Goal: Task Accomplishment & Management: Manage account settings

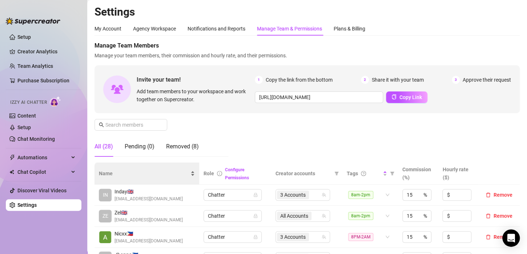
scroll to position [145, 0]
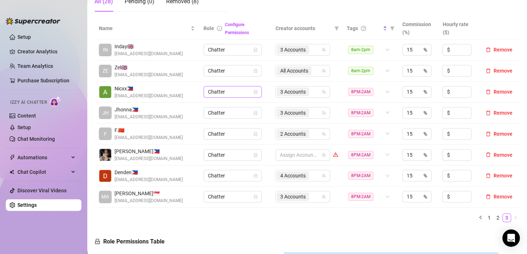
click at [237, 89] on span "Chatter" at bounding box center [232, 91] width 49 height 11
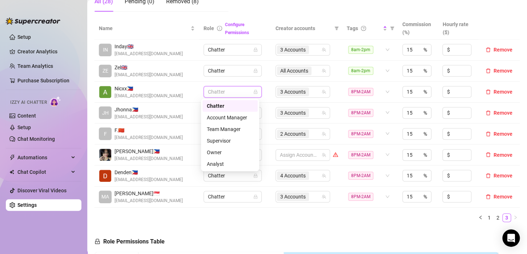
click at [263, 86] on td "Chatter" at bounding box center [235, 92] width 72 height 21
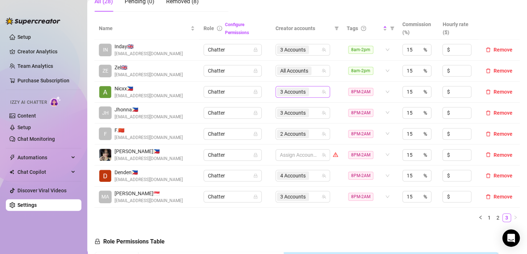
click at [309, 92] on div "3 Accounts" at bounding box center [299, 92] width 44 height 10
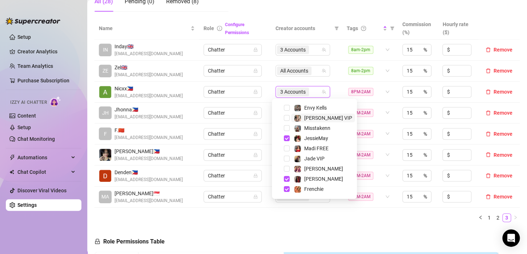
scroll to position [70, 0]
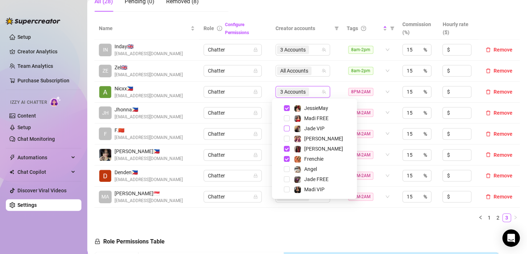
click at [287, 129] on span "Select tree node" at bounding box center [287, 129] width 6 height 6
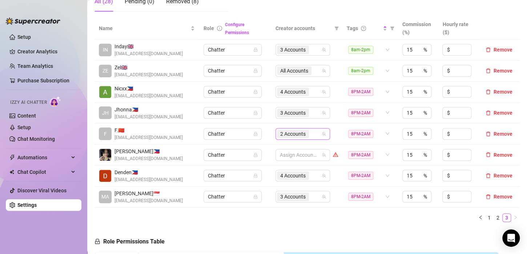
click at [299, 134] on span "2 Accounts" at bounding box center [292, 134] width 25 height 8
type input "jade"
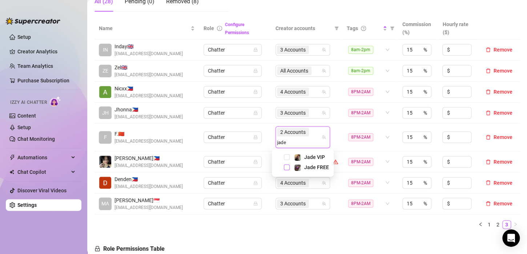
click at [288, 166] on span "Select tree node" at bounding box center [287, 168] width 6 height 6
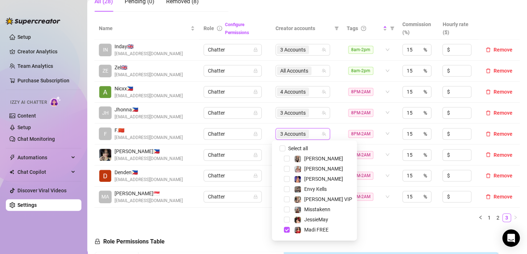
click at [372, 220] on ul "1 2 3" at bounding box center [306, 218] width 425 height 9
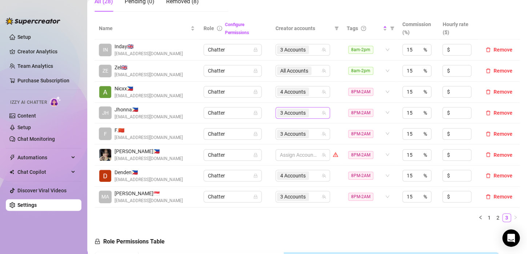
click at [314, 110] on div "3 Accounts" at bounding box center [299, 113] width 44 height 10
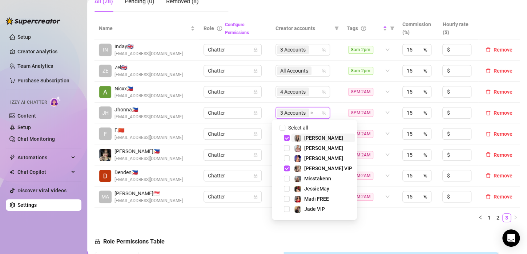
type input "ink"
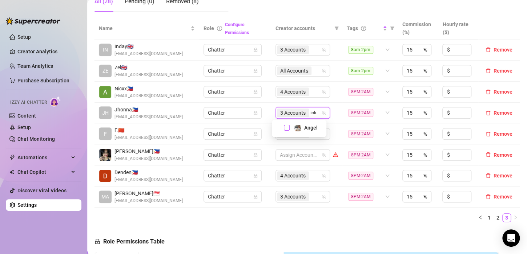
click at [287, 128] on span "Select tree node" at bounding box center [287, 128] width 6 height 6
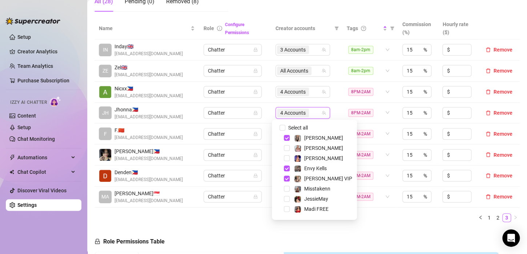
click at [371, 223] on div "Name Role Configure Permissions Creator accounts Tags Commission (%) Hourly rat…" at bounding box center [306, 122] width 425 height 211
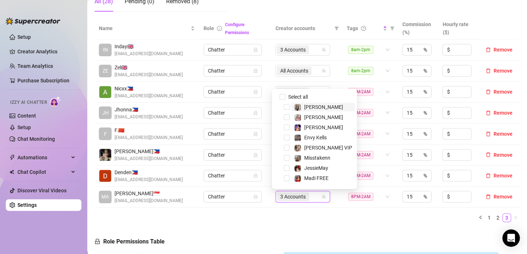
click at [310, 197] on input "search" at bounding box center [310, 197] width 1 height 9
click at [282, 97] on input "Select all" at bounding box center [282, 97] width 6 height 6
checkbox input "false"
click at [295, 215] on ul "1 2 3" at bounding box center [306, 218] width 425 height 9
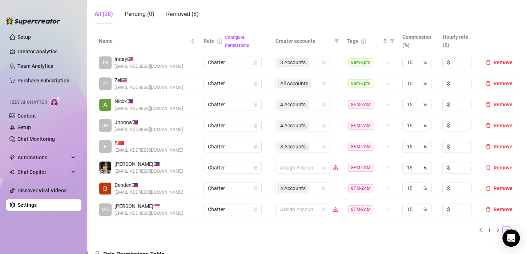
scroll to position [145, 0]
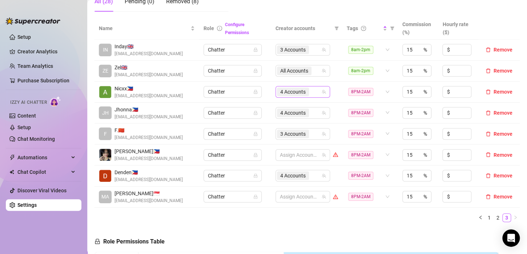
click at [310, 90] on div "4 Accounts" at bounding box center [299, 92] width 44 height 10
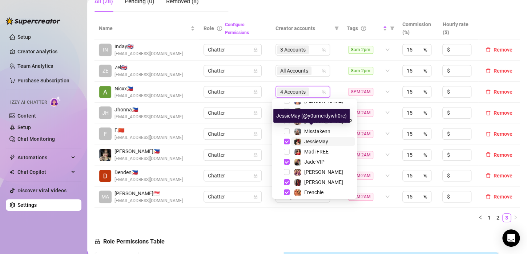
scroll to position [47, 0]
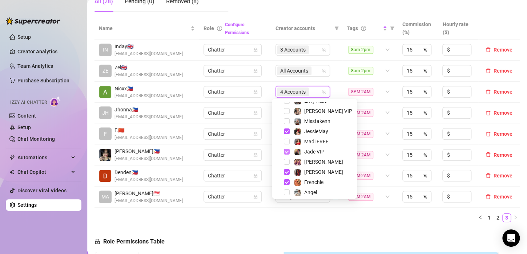
click at [286, 150] on span "Select tree node" at bounding box center [287, 152] width 6 height 6
click at [265, 92] on td "Chatter" at bounding box center [235, 92] width 72 height 21
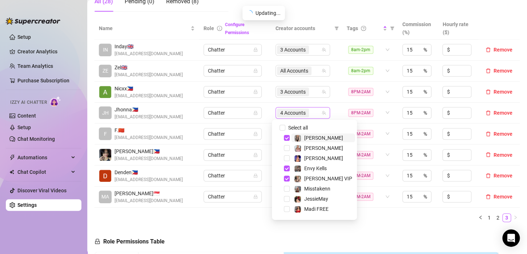
click at [309, 112] on div "4 Accounts" at bounding box center [299, 113] width 44 height 10
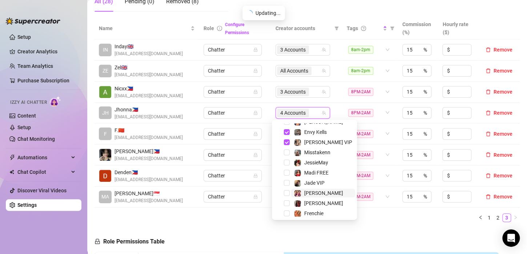
scroll to position [70, 0]
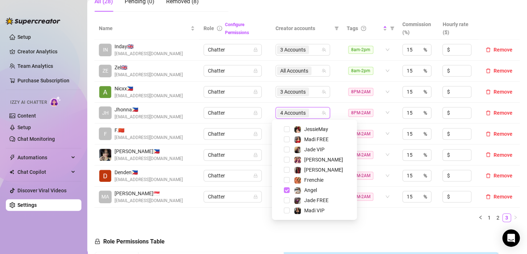
click at [285, 190] on span "Select tree node" at bounding box center [287, 191] width 6 height 6
click at [263, 121] on td "Chatter" at bounding box center [235, 113] width 72 height 21
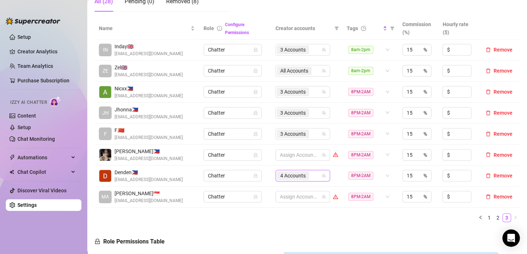
click at [314, 177] on div "4 Accounts" at bounding box center [299, 176] width 44 height 10
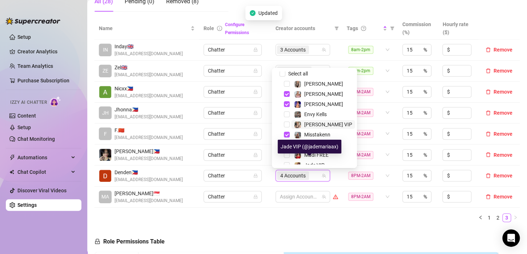
scroll to position [0, 0]
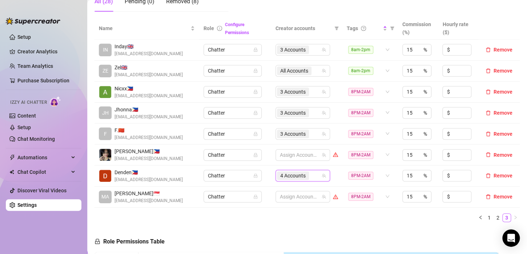
click at [264, 134] on td "Chatter" at bounding box center [235, 134] width 72 height 21
click at [309, 133] on div "3 Accounts" at bounding box center [299, 134] width 44 height 10
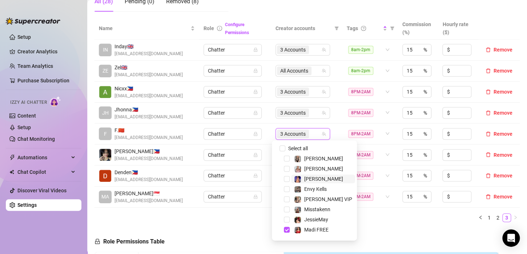
scroll to position [70, 0]
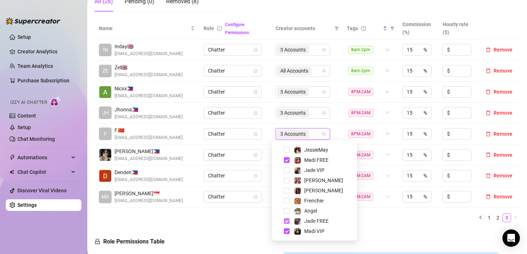
click at [286, 220] on span "Select tree node" at bounding box center [287, 221] width 6 height 6
click at [261, 149] on td "Chatter" at bounding box center [235, 155] width 72 height 21
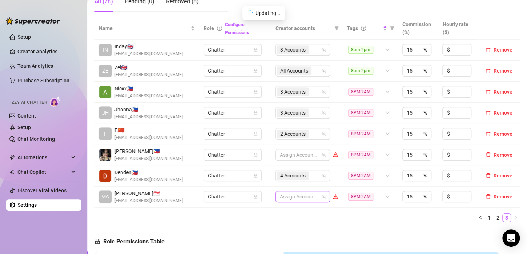
click at [282, 196] on div at bounding box center [299, 197] width 44 height 10
type input "jade"
click at [287, 166] on div "Jade VIP" at bounding box center [303, 169] width 58 height 9
click at [287, 170] on span "Select tree node" at bounding box center [287, 170] width 6 height 6
type input "jade"
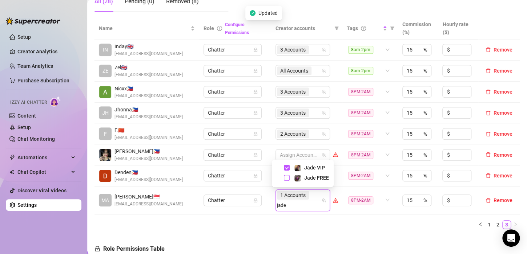
click at [286, 178] on span "Select tree node" at bounding box center [287, 178] width 6 height 6
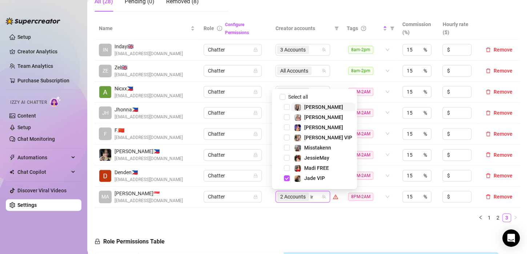
type input "ink"
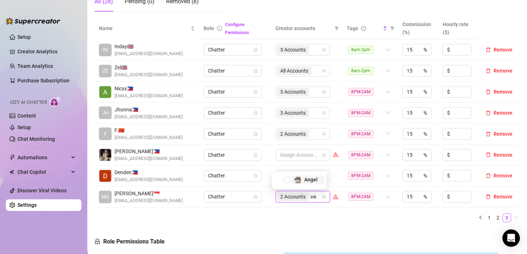
click at [286, 177] on span "Select tree node" at bounding box center [287, 180] width 6 height 6
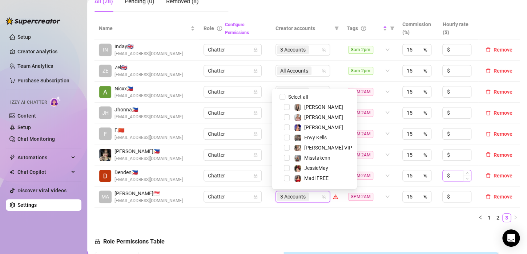
click at [339, 218] on ul "1 2 3" at bounding box center [306, 218] width 425 height 9
